Goal: Task Accomplishment & Management: Manage account settings

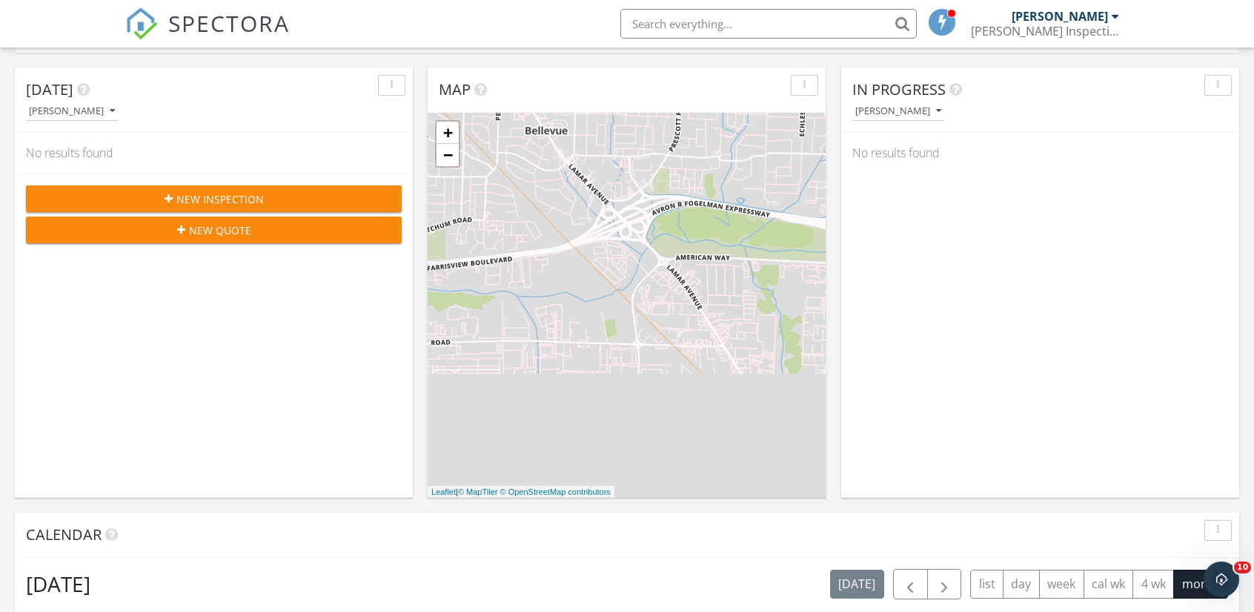
scroll to position [142, 0]
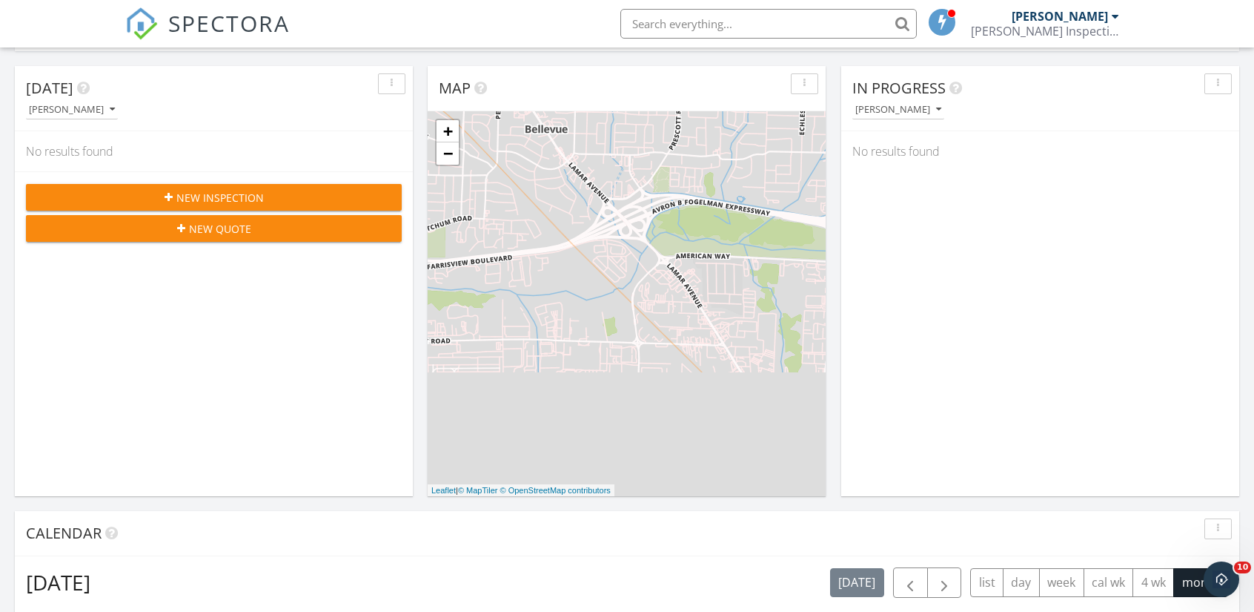
click at [312, 194] on div "New Inspection" at bounding box center [214, 198] width 352 height 16
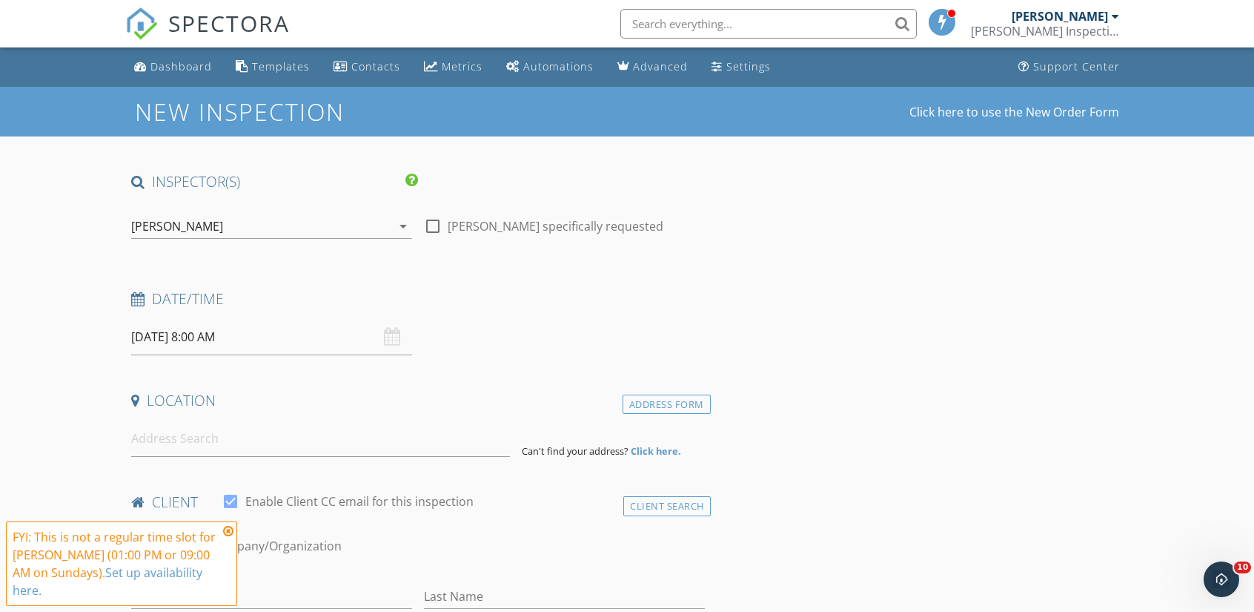
click at [255, 125] on h1 "New Inspection" at bounding box center [299, 112] width 328 height 26
click at [403, 93] on div "New Inspection Click here to use the New Order Form" at bounding box center [627, 112] width 1254 height 50
click at [728, 59] on div "Settings" at bounding box center [749, 66] width 44 height 14
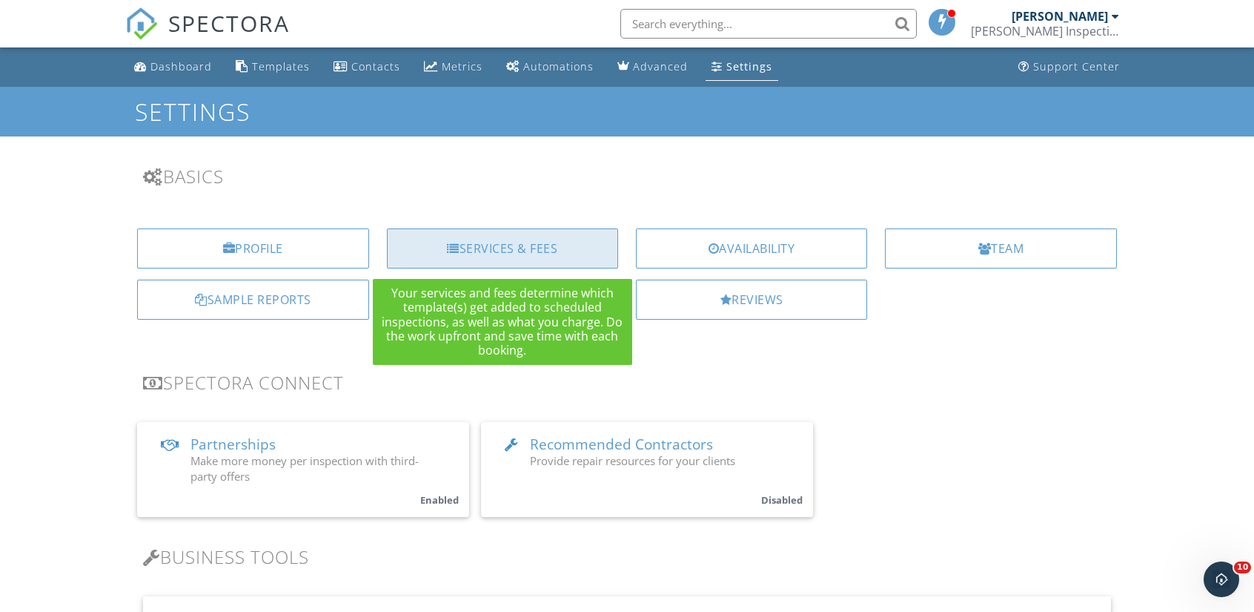
click at [548, 250] on div "Services & Fees" at bounding box center [502, 248] width 231 height 40
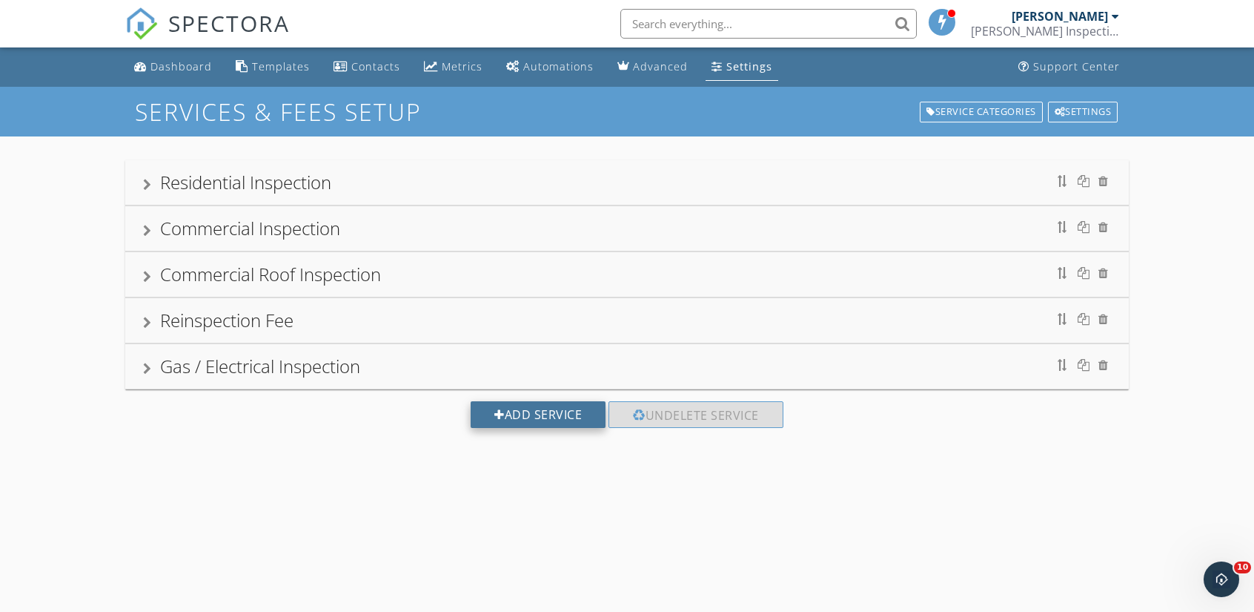
click at [540, 411] on div "Add Service" at bounding box center [538, 414] width 135 height 27
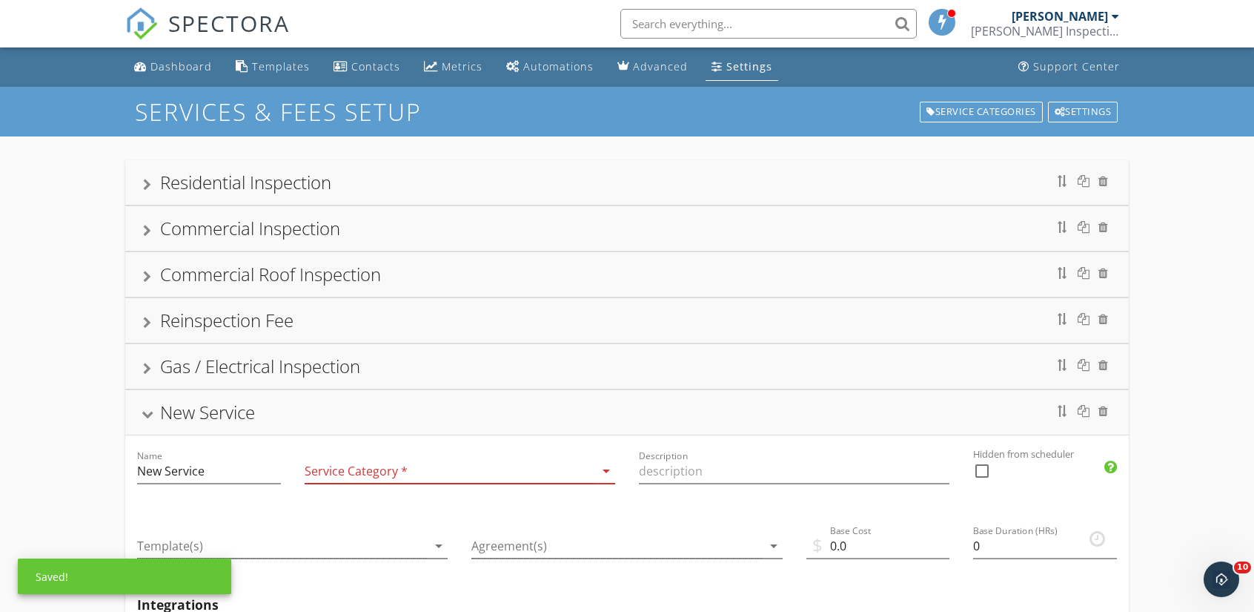
click at [402, 475] on div at bounding box center [450, 471] width 290 height 24
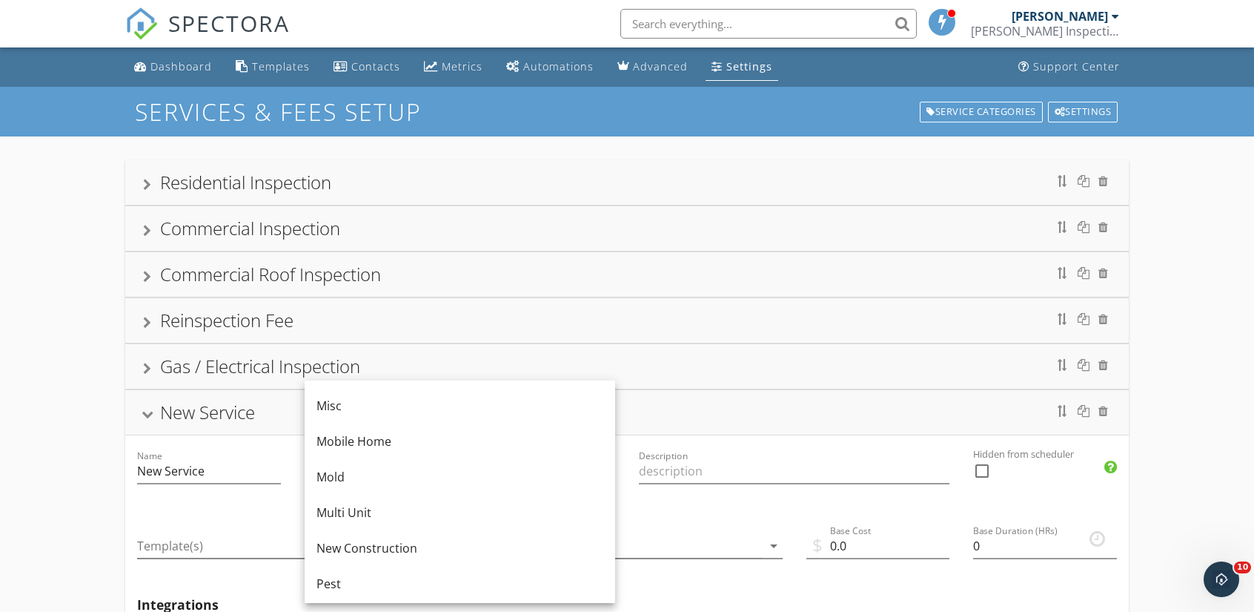
scroll to position [308, 0]
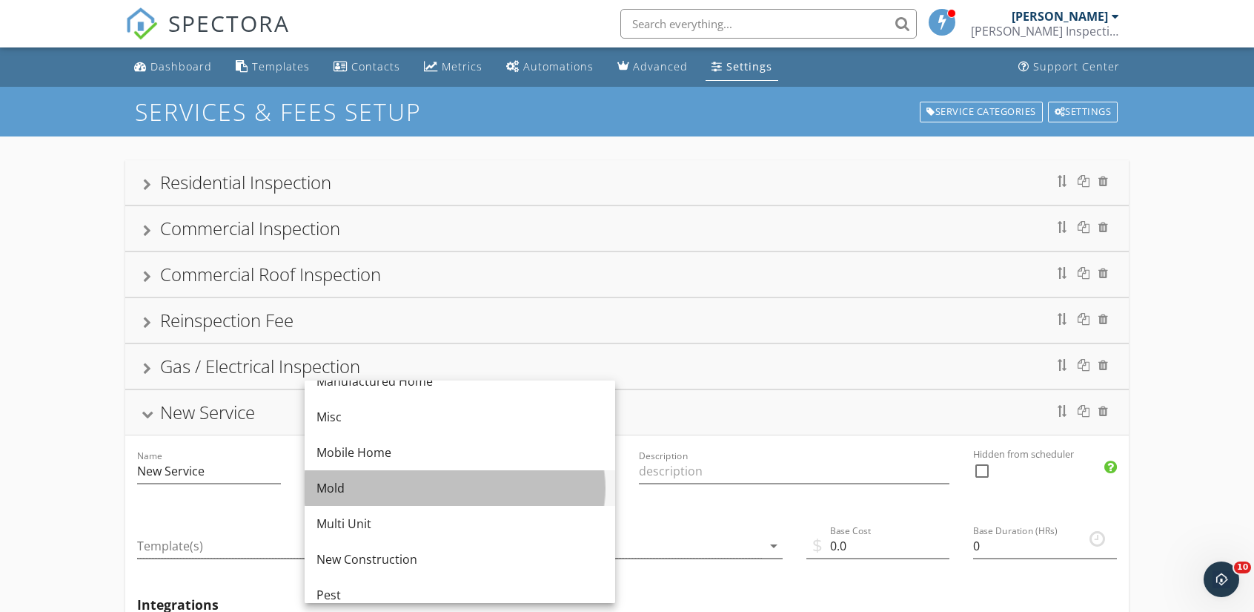
click at [391, 489] on div "Mold" at bounding box center [460, 488] width 287 height 18
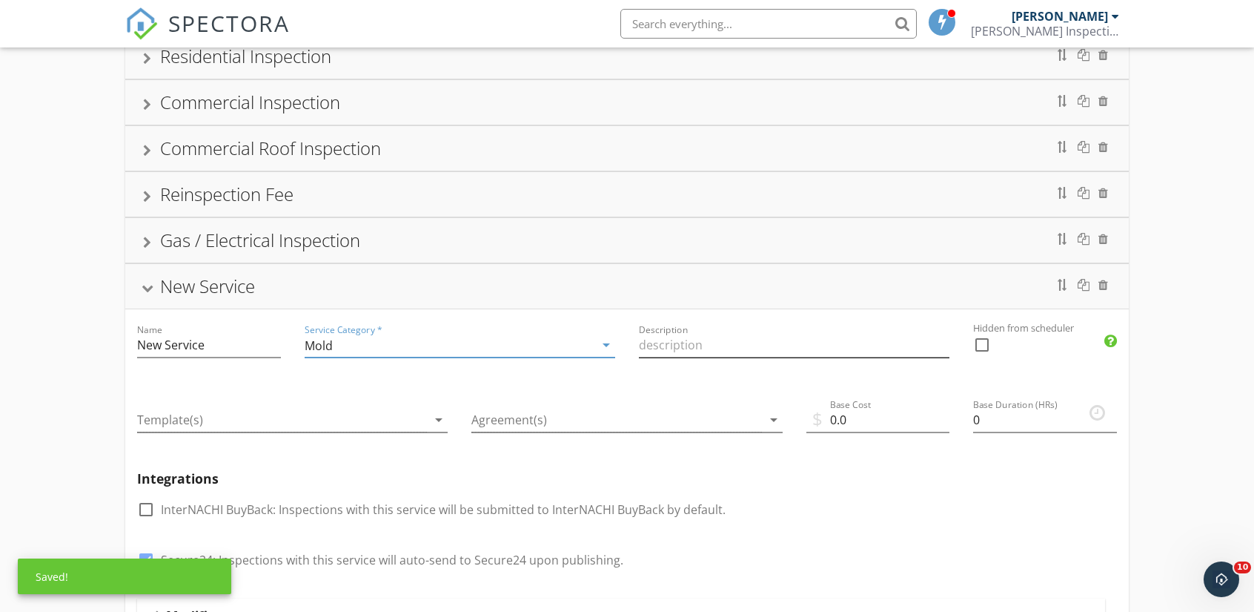
scroll to position [261, 0]
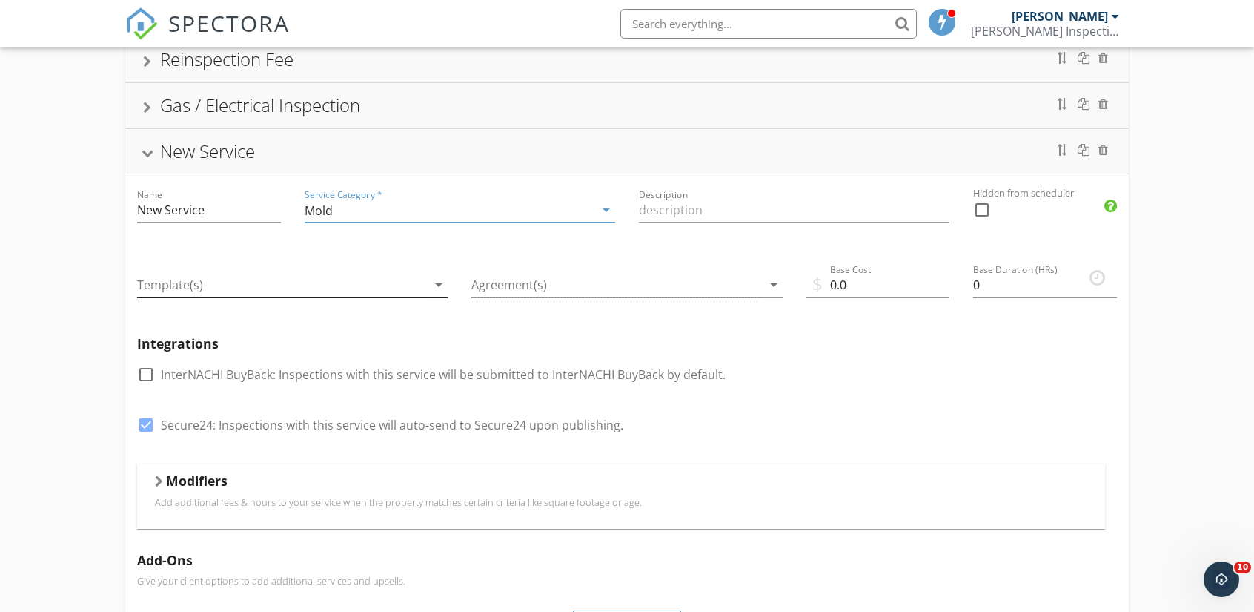
click at [378, 284] on div at bounding box center [282, 285] width 290 height 24
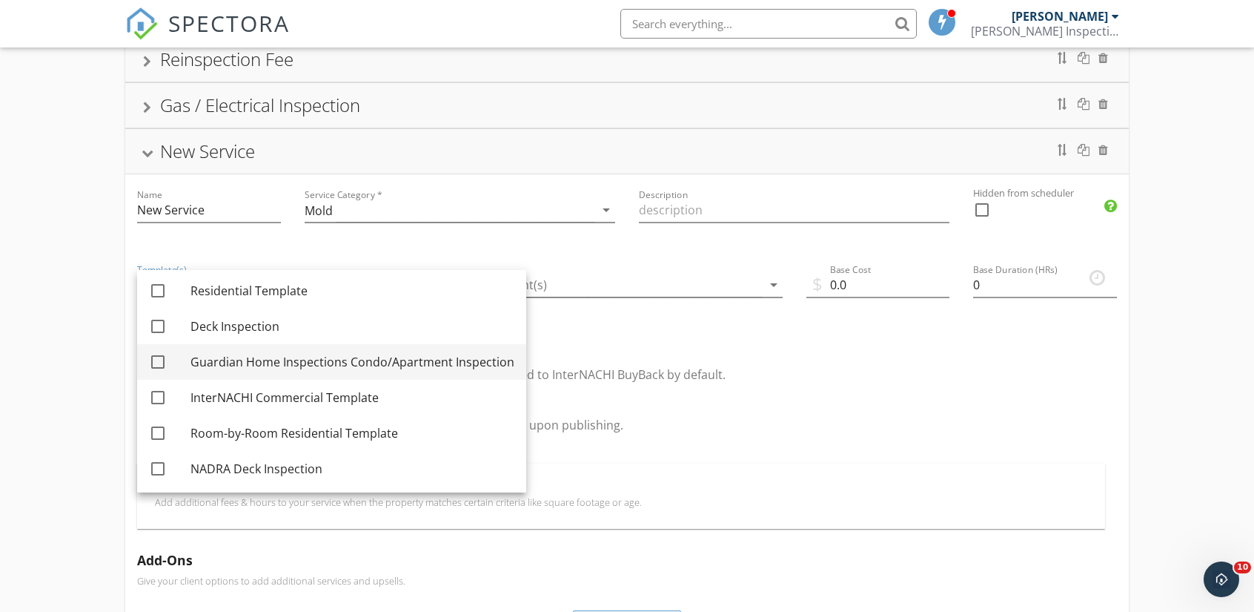
scroll to position [0, 0]
click at [725, 373] on div "check_box_outline_blank InterNACHI BuyBack: Inspections with this service will …" at bounding box center [627, 382] width 980 height 39
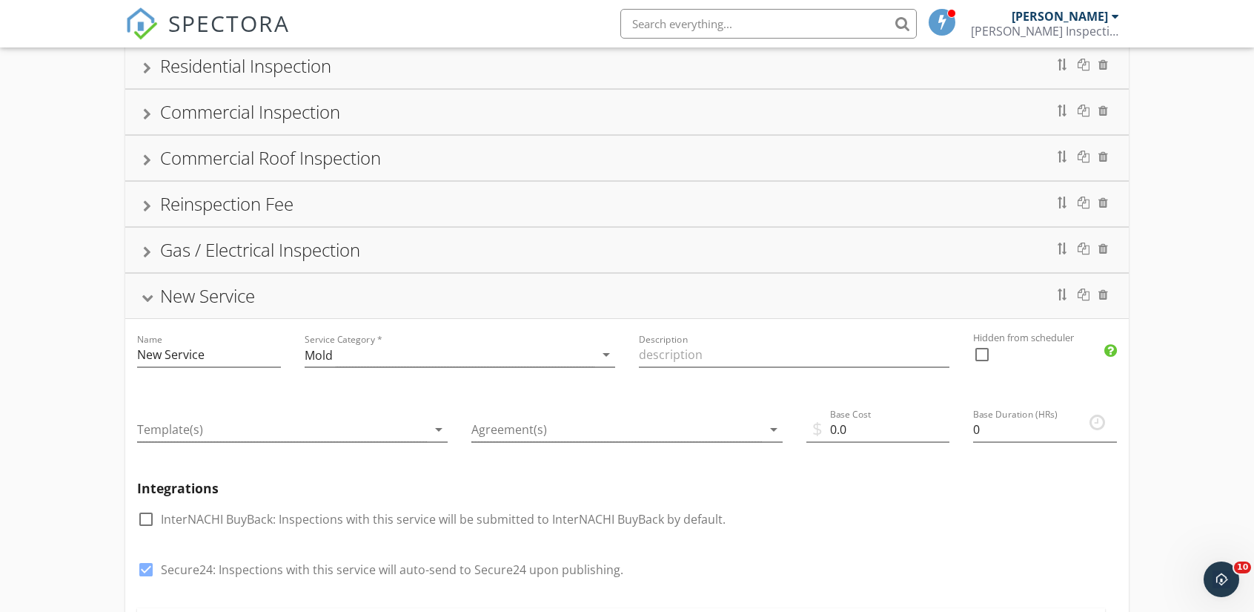
scroll to position [116, 0]
click at [858, 355] on input "Description" at bounding box center [794, 355] width 311 height 24
click at [777, 486] on h5 "Integrations" at bounding box center [627, 488] width 980 height 15
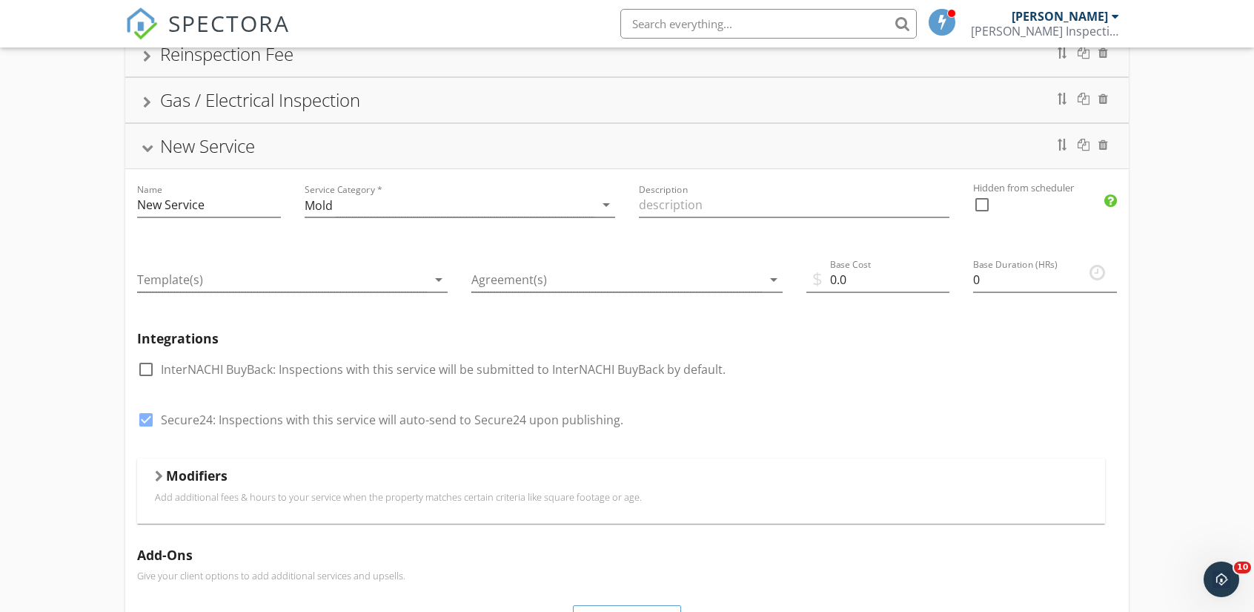
scroll to position [268, 0]
click at [500, 281] on div at bounding box center [617, 277] width 290 height 24
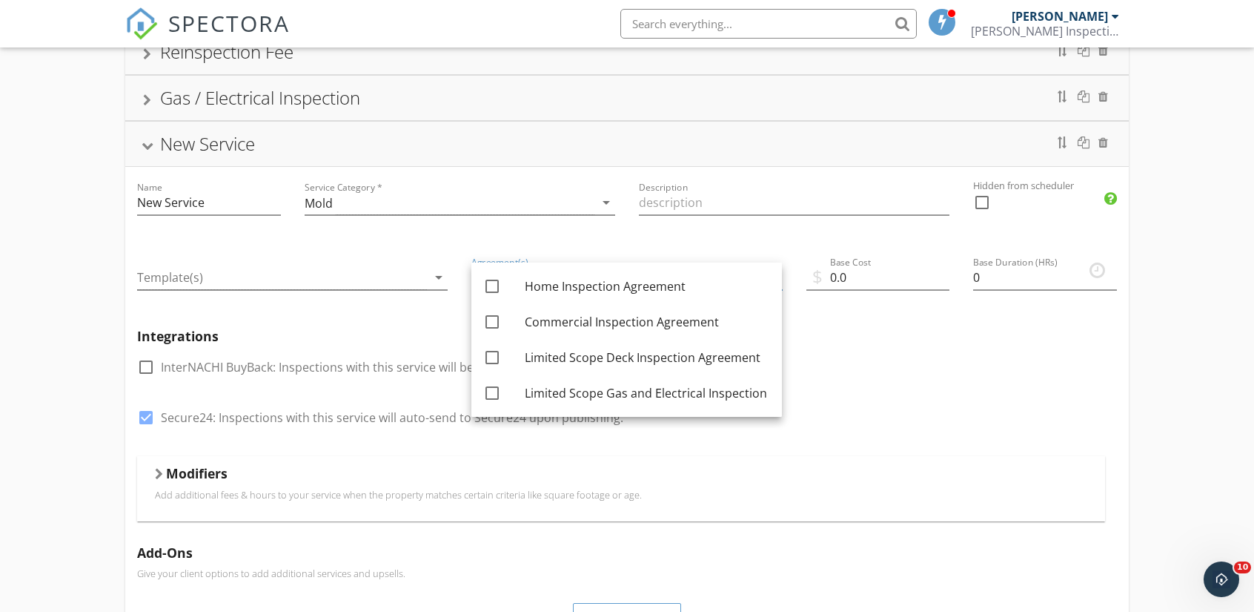
click at [897, 406] on div "check_box Secure24: Inspections with this service will auto-send to Secure24 up…" at bounding box center [627, 425] width 980 height 39
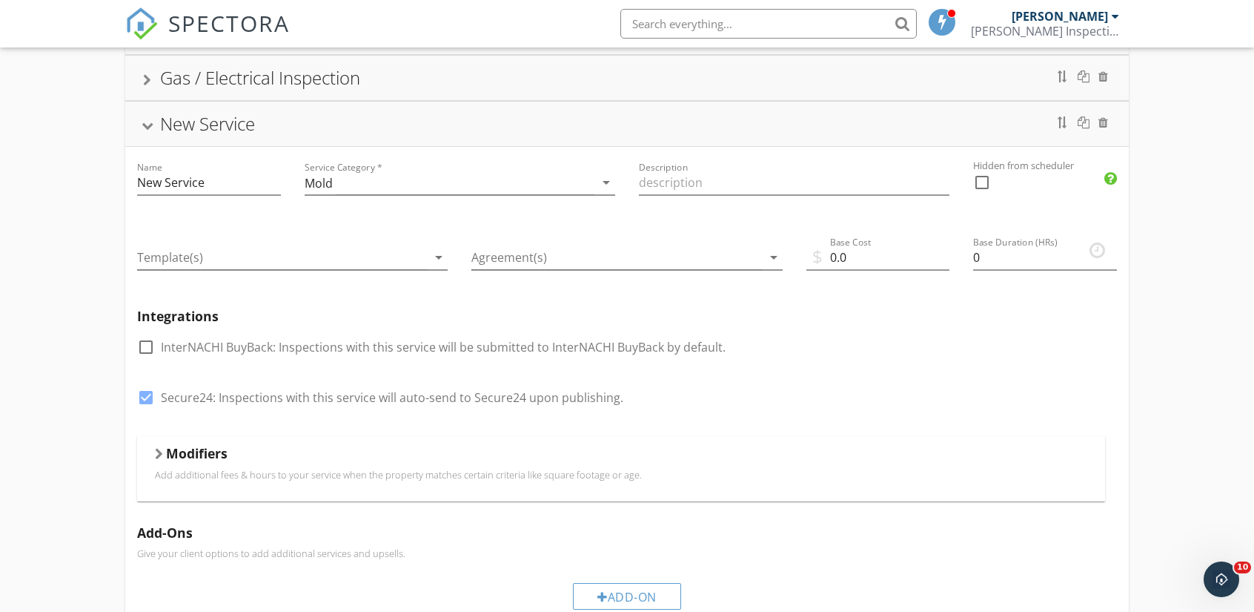
scroll to position [294, 0]
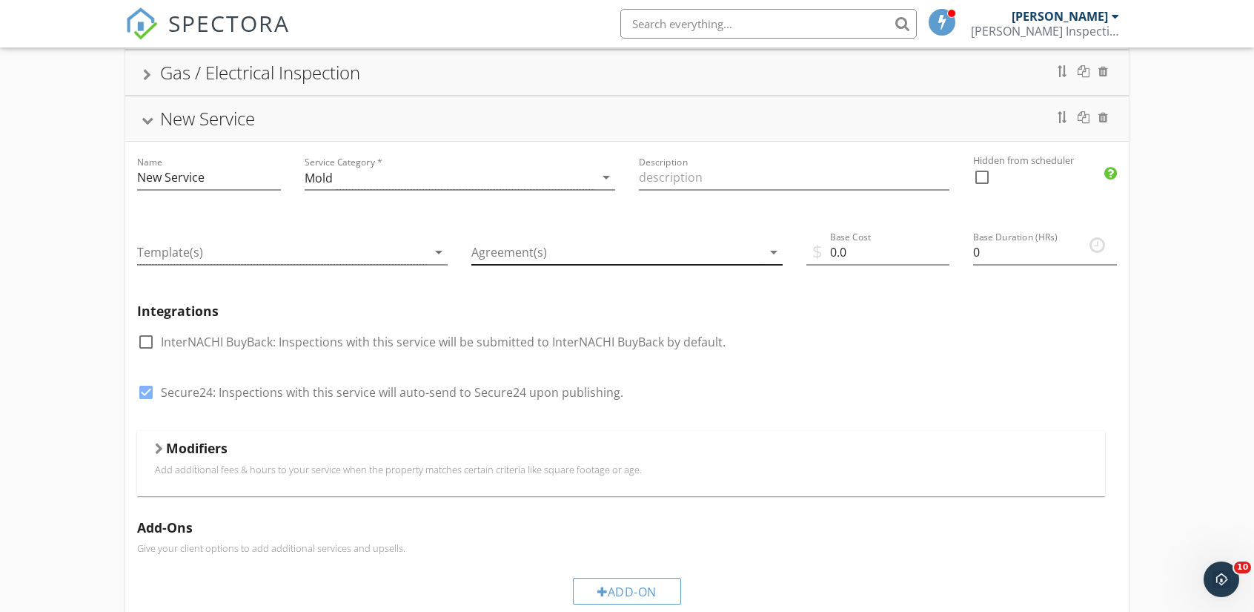
click at [597, 245] on div at bounding box center [617, 252] width 290 height 24
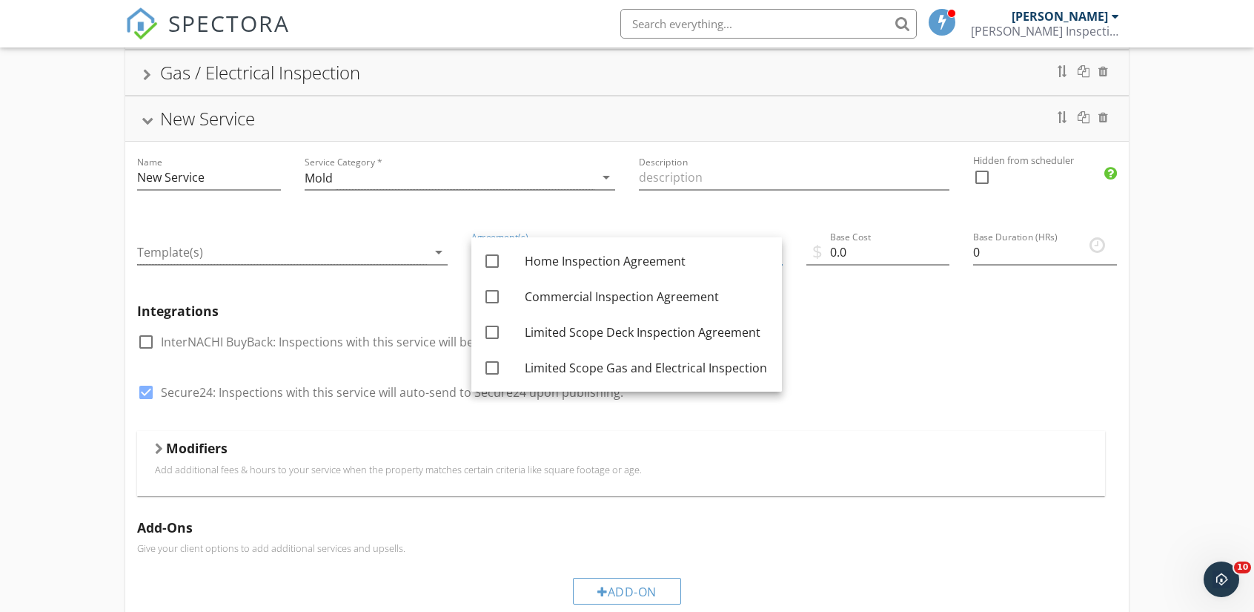
click at [903, 318] on div "Integrations check_box_outline_blank InterNACHI BuyBack: Inspections with this …" at bounding box center [627, 360] width 1004 height 139
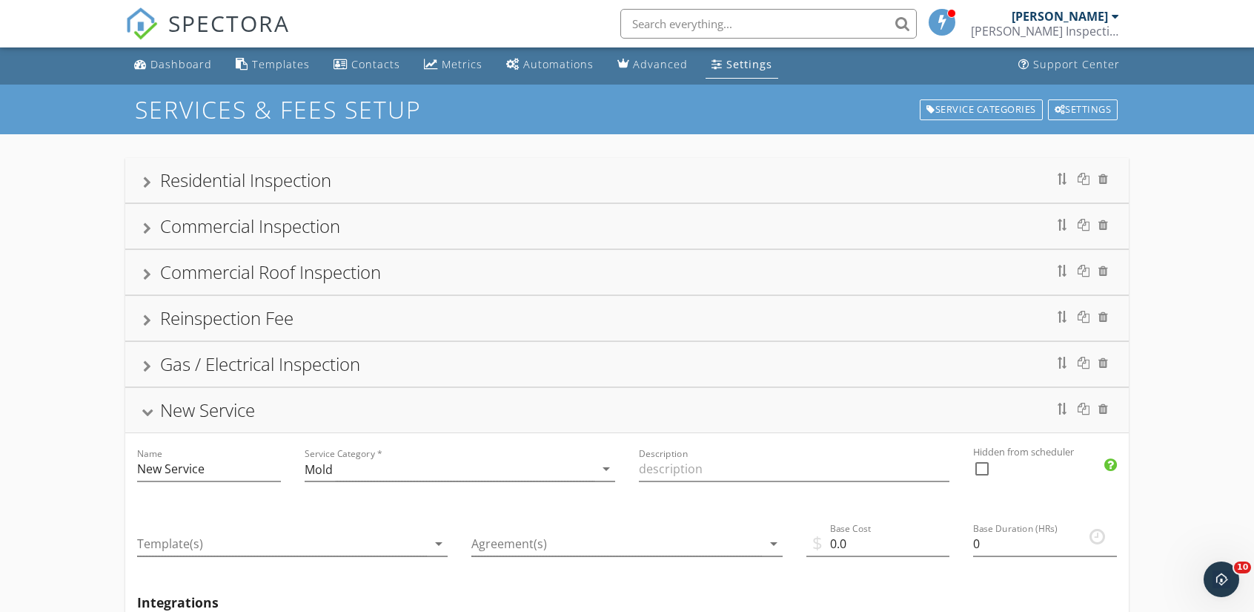
scroll to position [0, 0]
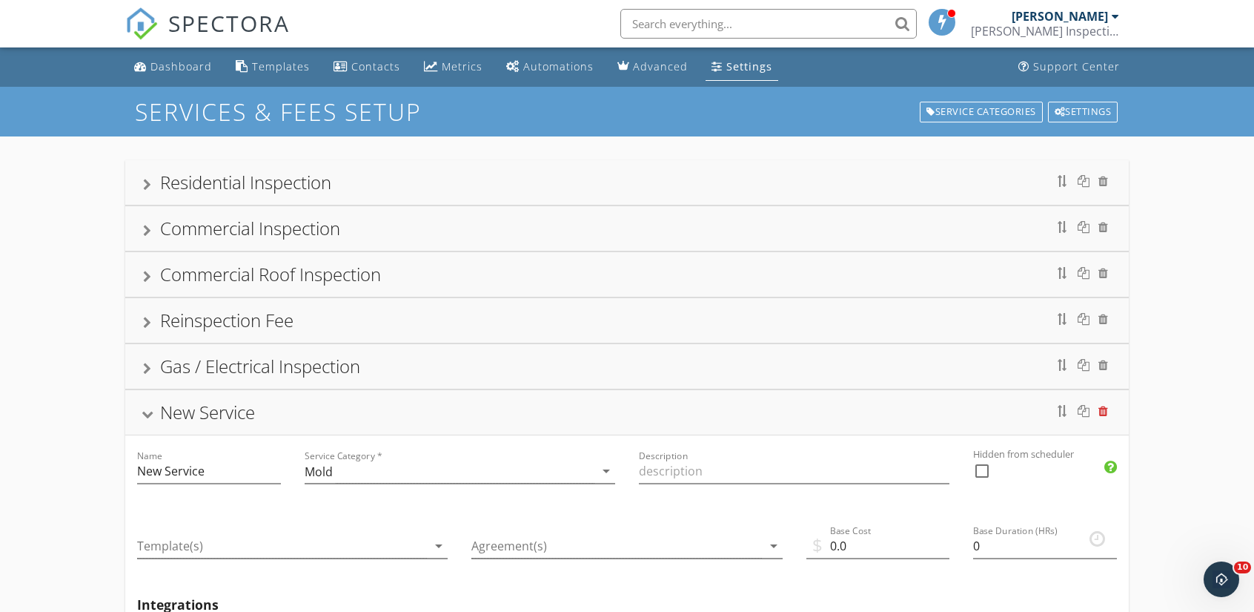
click at [1107, 405] on div at bounding box center [1104, 411] width 10 height 12
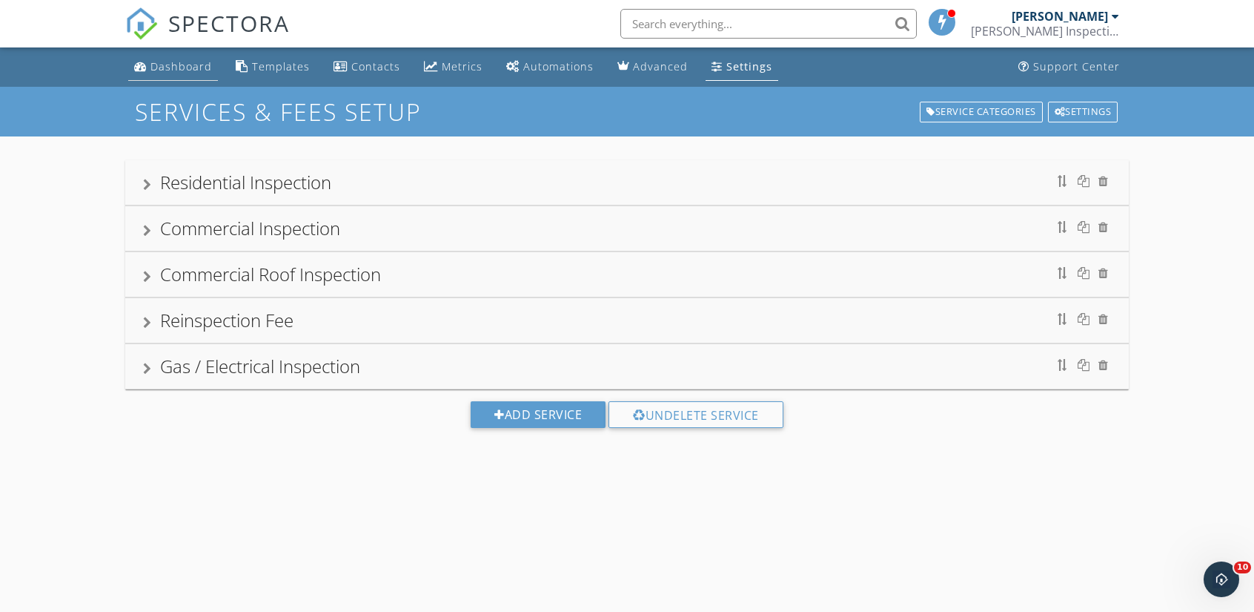
click at [192, 72] on div "Dashboard" at bounding box center [182, 66] width 62 height 14
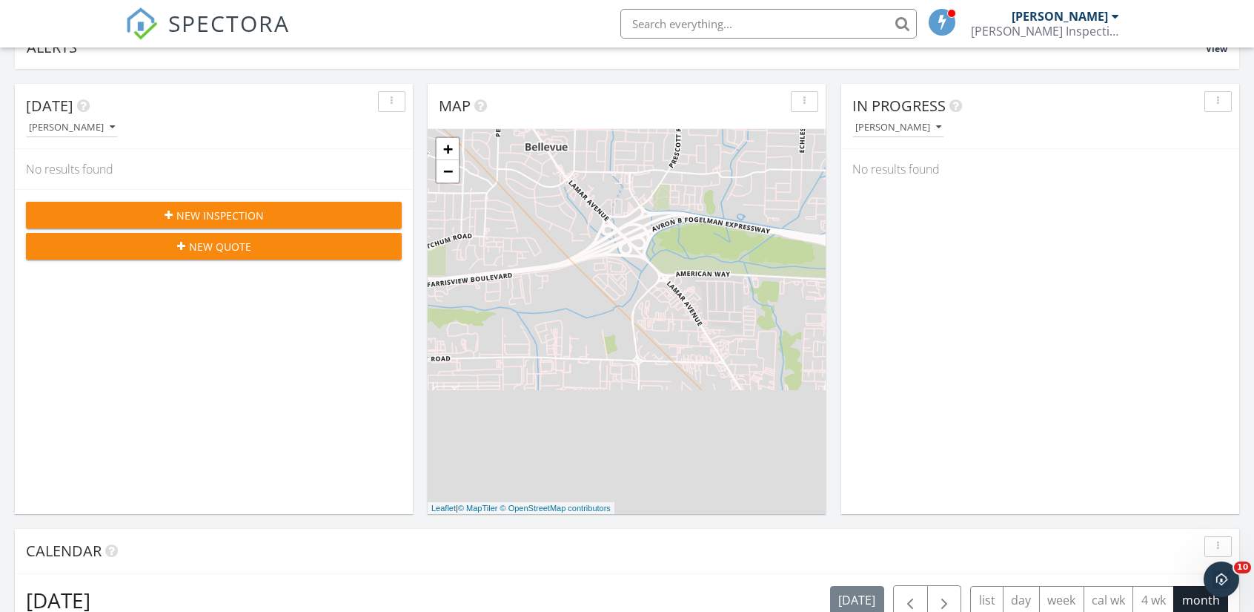
scroll to position [125, 0]
